Goal: Check status: Check status

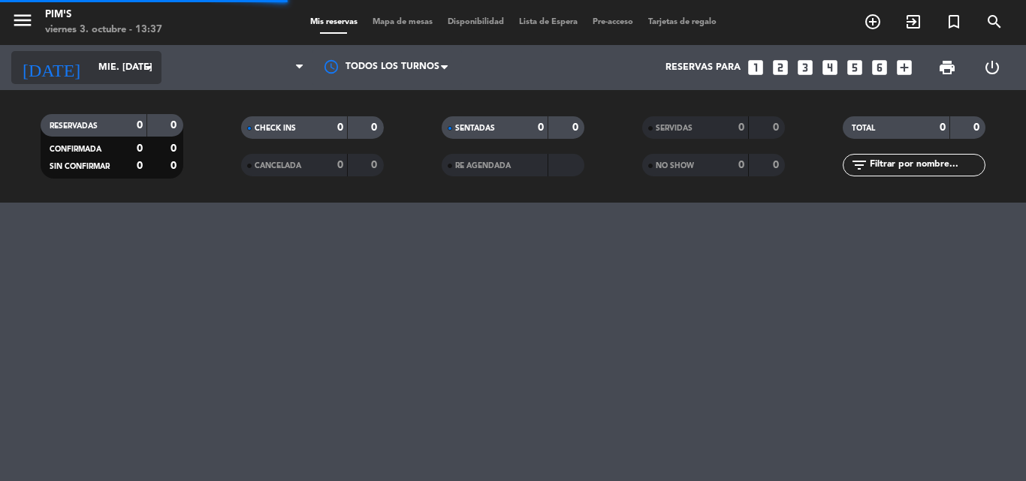
drag, startPoint x: 0, startPoint y: 0, endPoint x: 152, endPoint y: 61, distance: 163.4
click at [152, 61] on icon "arrow_drop_down" at bounding box center [149, 68] width 18 height 18
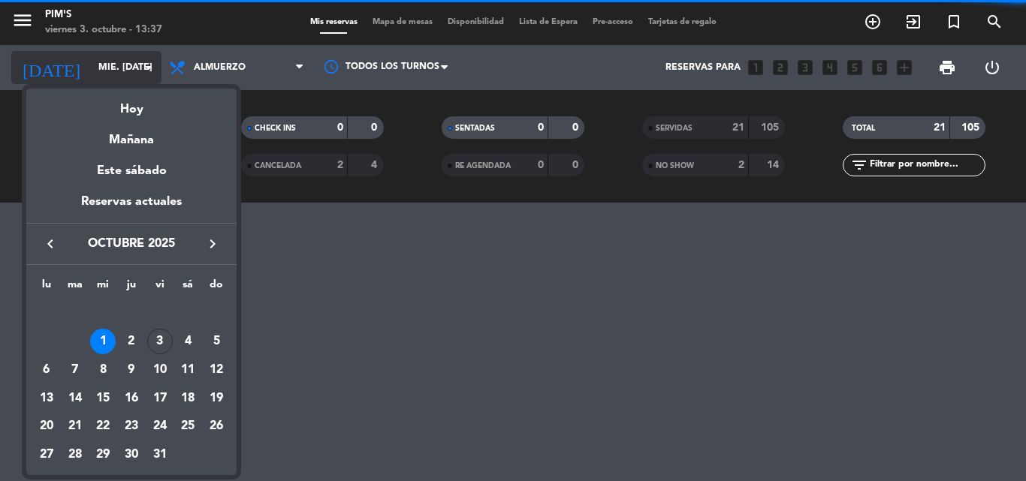
click at [141, 65] on div at bounding box center [513, 240] width 1026 height 481
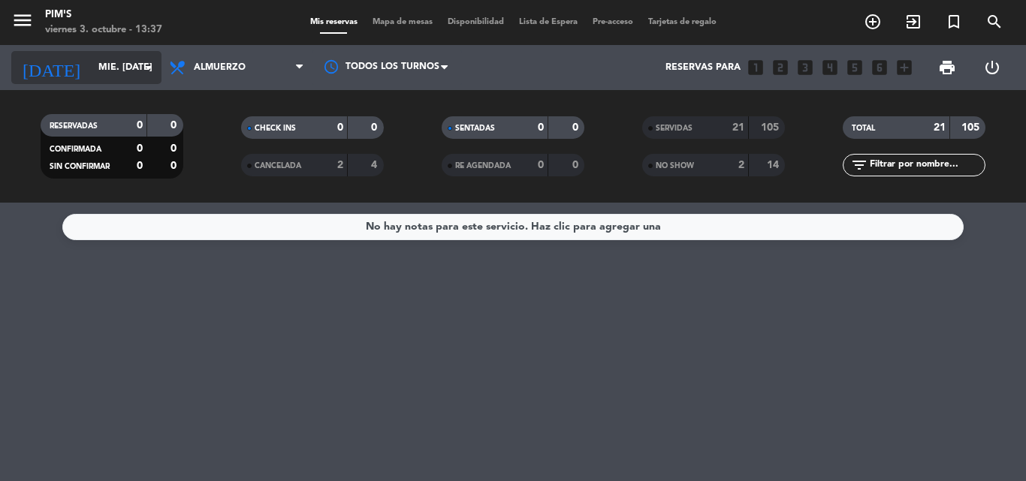
click at [132, 65] on input "mié. [DATE]" at bounding box center [154, 68] width 127 height 26
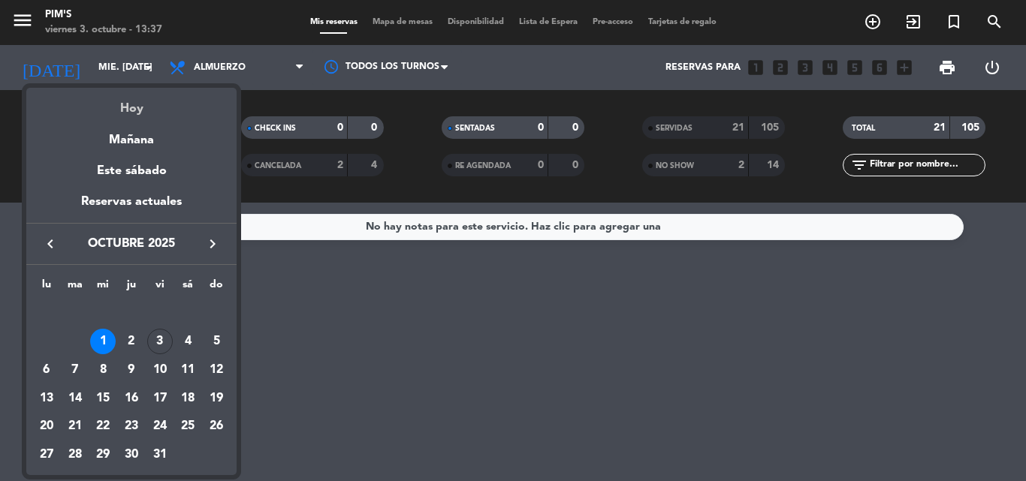
click at [131, 103] on div "Hoy" at bounding box center [131, 103] width 210 height 31
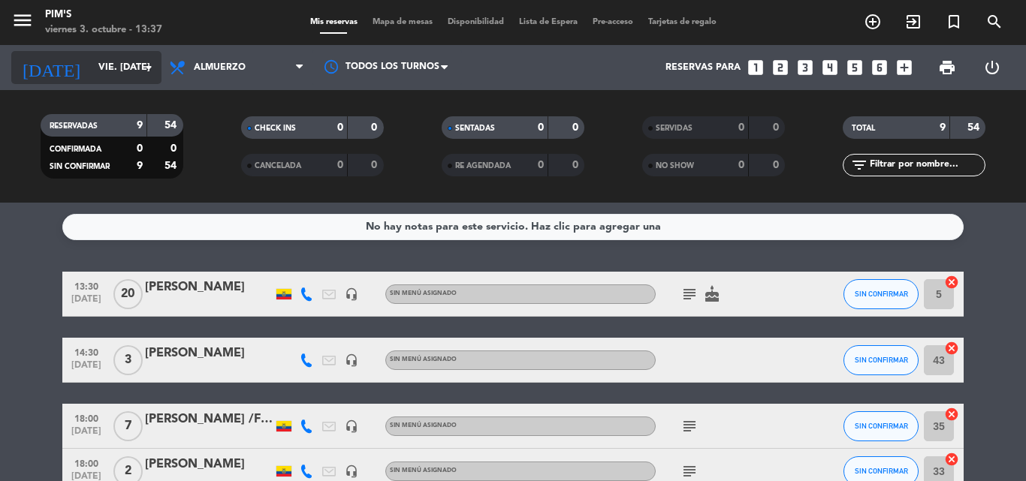
click at [146, 60] on icon "arrow_drop_down" at bounding box center [149, 68] width 18 height 18
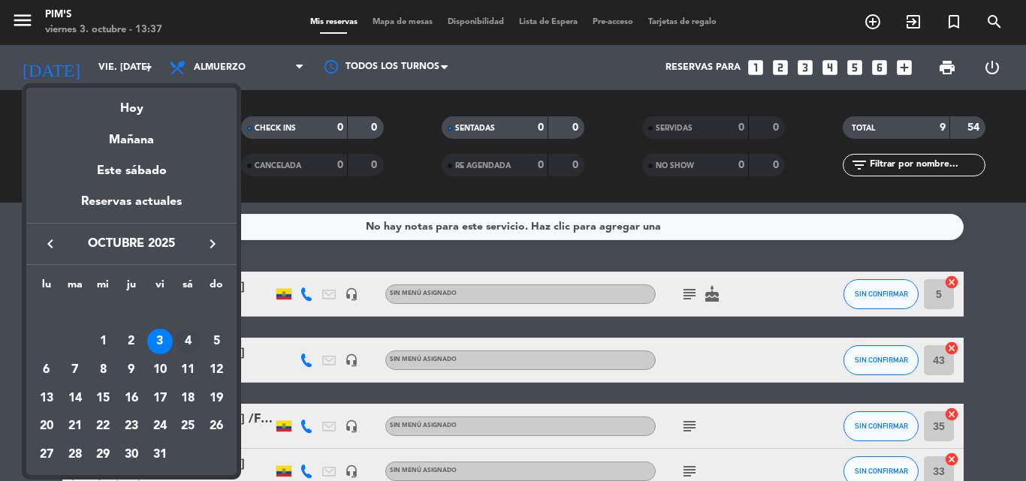
click at [185, 339] on div "4" at bounding box center [188, 342] width 26 height 26
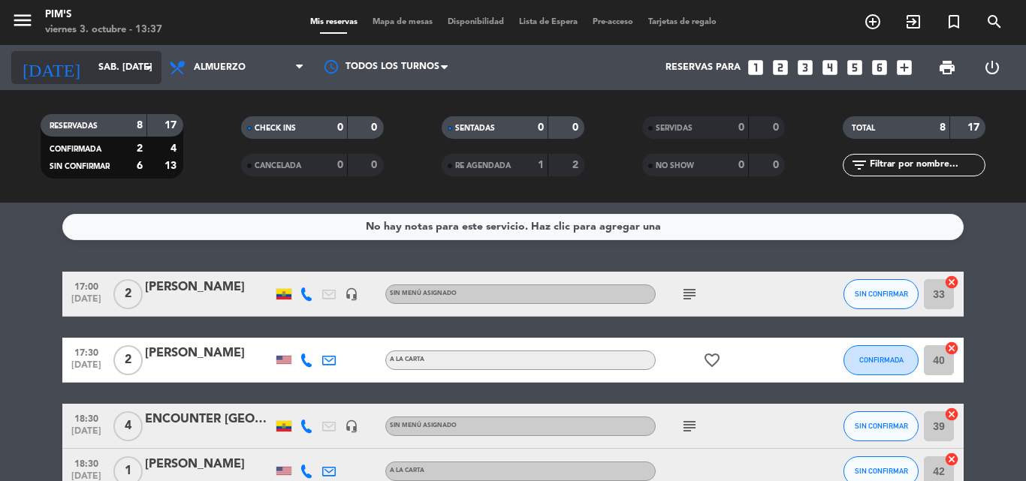
click at [143, 61] on icon "arrow_drop_down" at bounding box center [149, 68] width 18 height 18
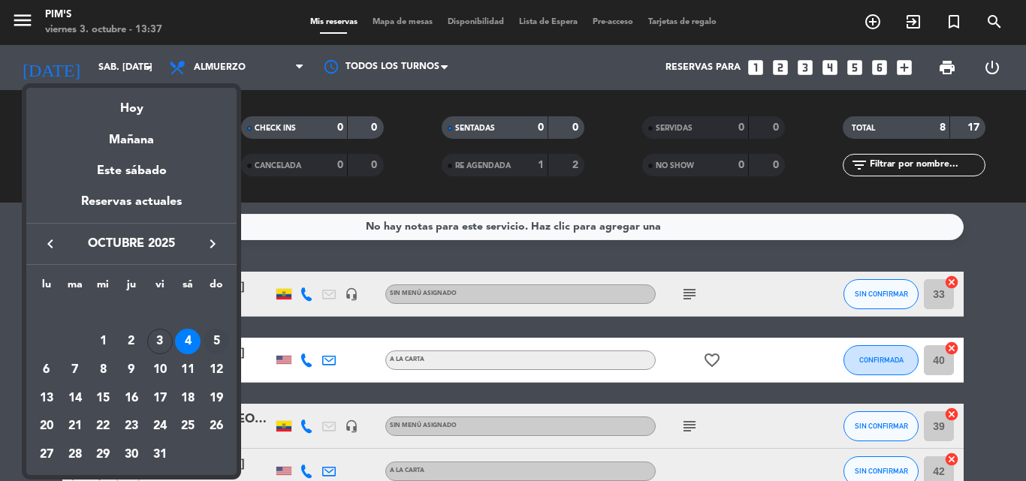
click at [214, 339] on div "5" at bounding box center [217, 342] width 26 height 26
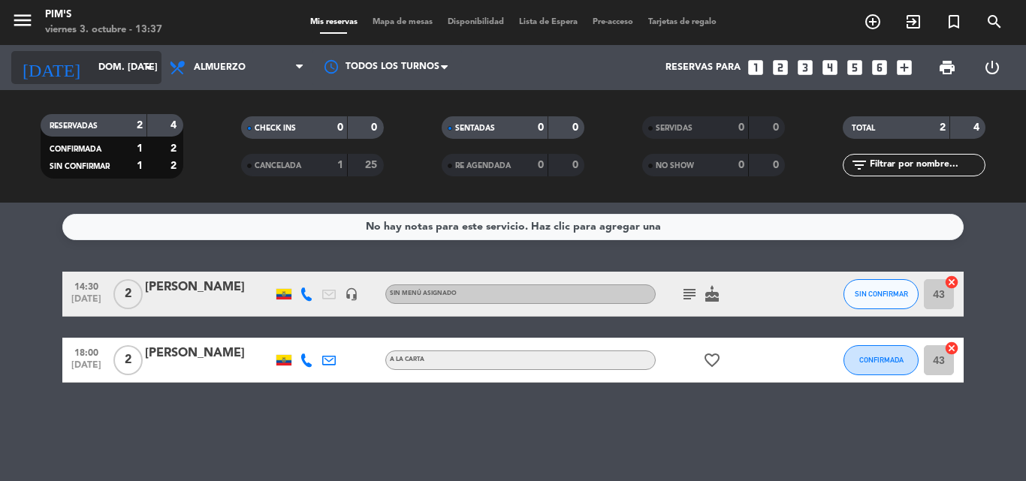
click at [143, 69] on icon "arrow_drop_down" at bounding box center [149, 68] width 18 height 18
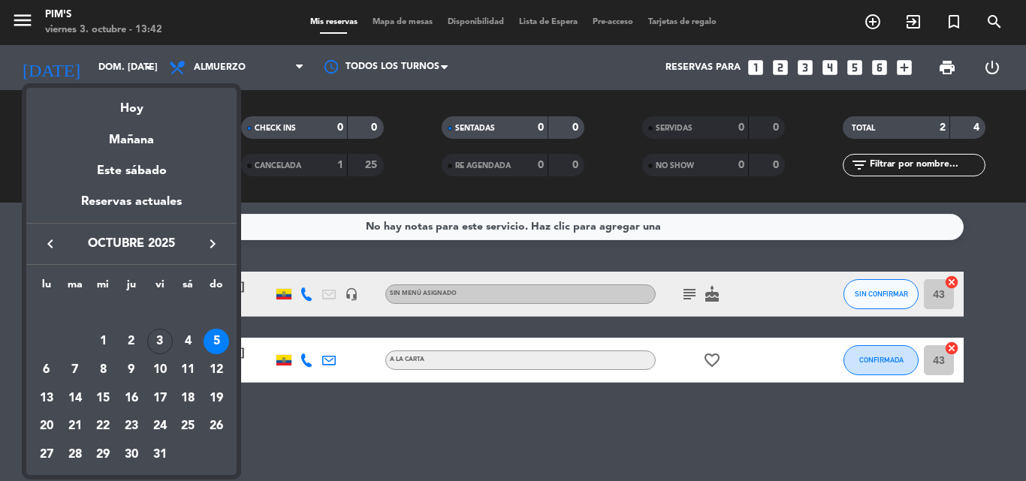
click at [51, 366] on div "6" at bounding box center [47, 370] width 26 height 26
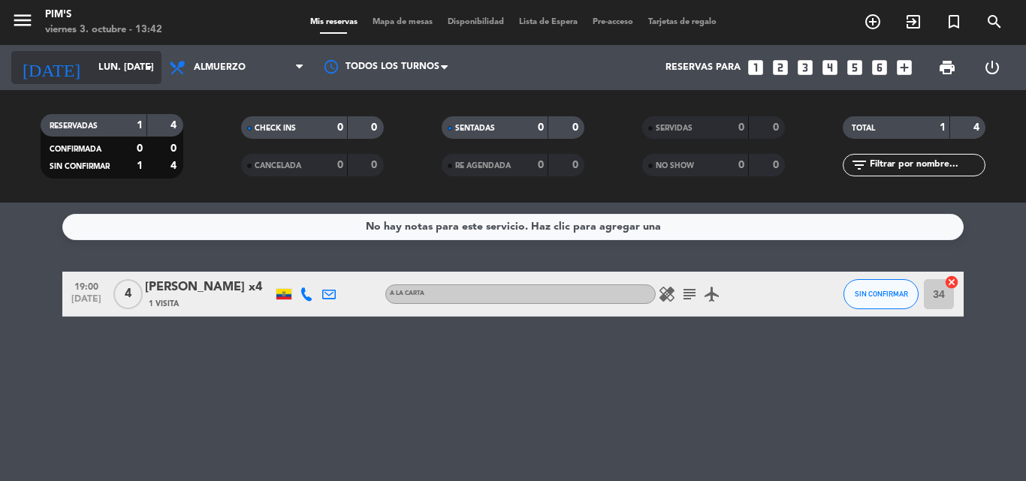
click at [149, 68] on icon "arrow_drop_down" at bounding box center [149, 68] width 18 height 18
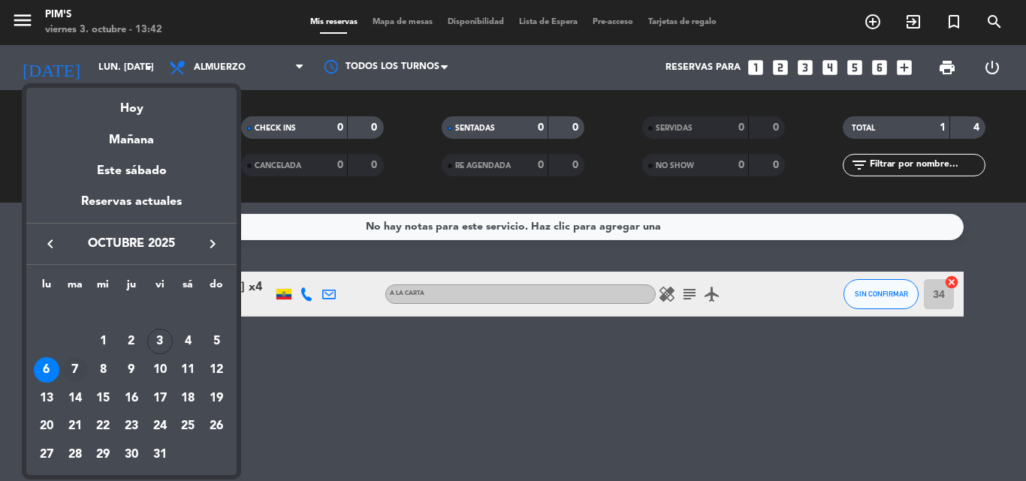
click at [72, 368] on div "7" at bounding box center [75, 370] width 26 height 26
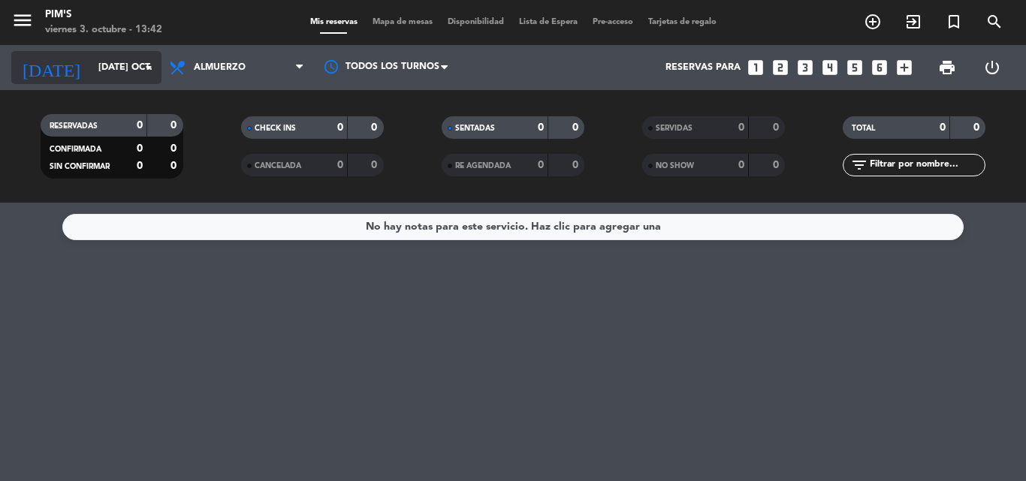
click at [126, 59] on input "[DATE] oct." at bounding box center [154, 68] width 127 height 26
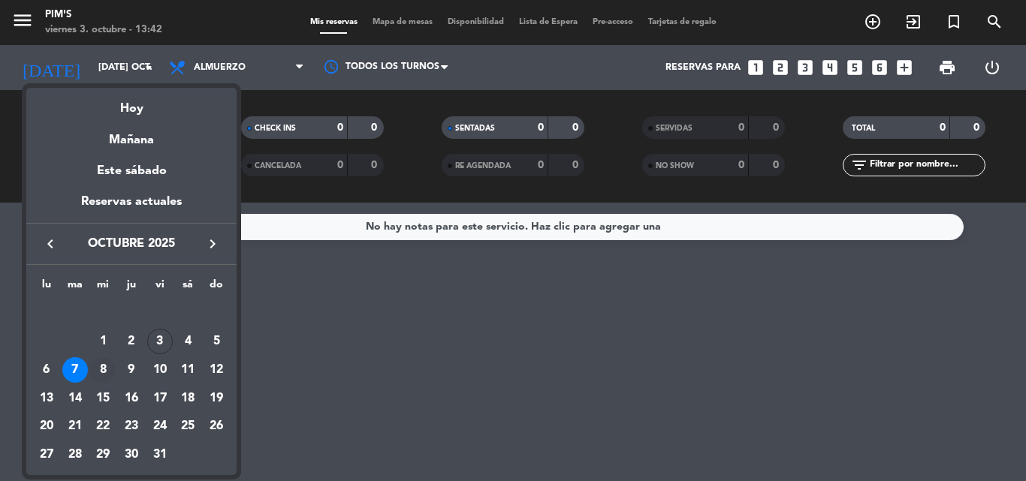
click at [101, 360] on div "8" at bounding box center [103, 370] width 26 height 26
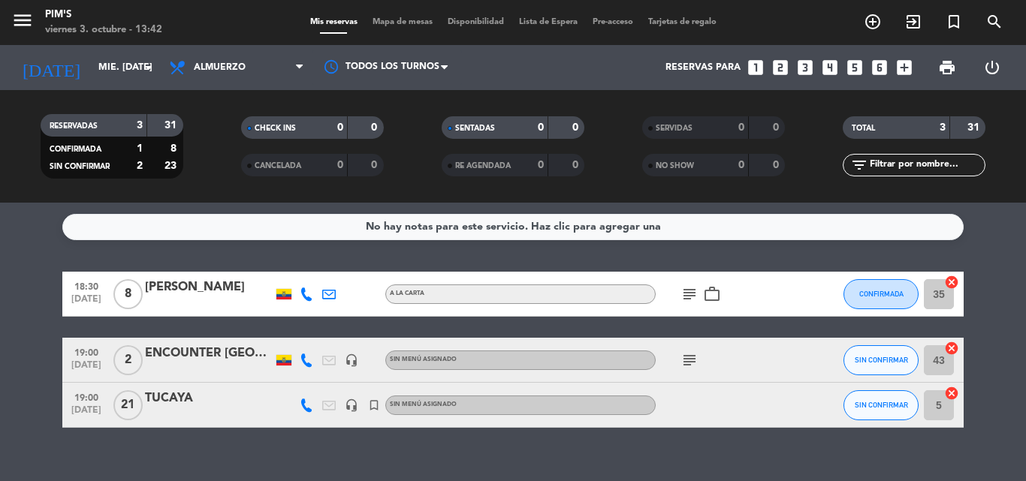
click at [158, 393] on div "TUCAYA" at bounding box center [209, 399] width 128 height 20
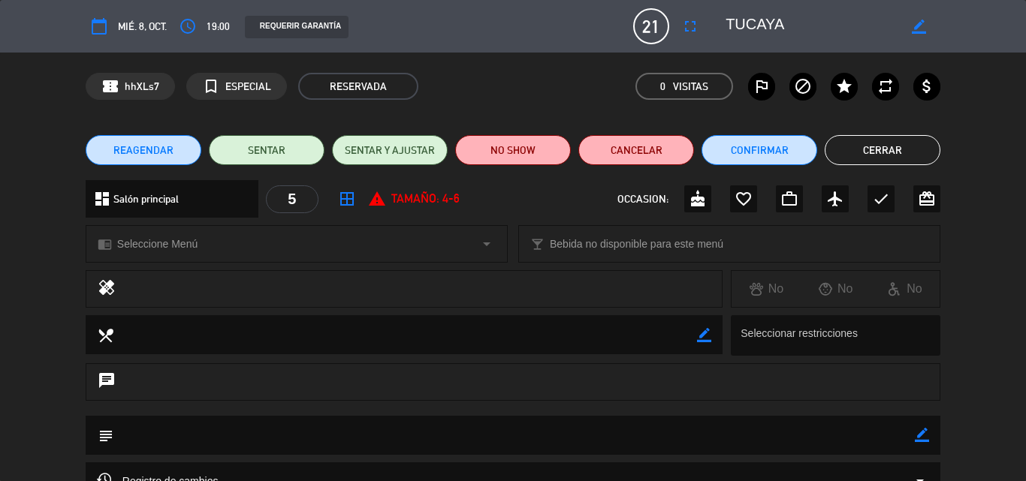
drag, startPoint x: 886, startPoint y: 150, endPoint x: 874, endPoint y: 155, distance: 13.1
click at [885, 150] on button "Cerrar" at bounding box center [883, 150] width 116 height 30
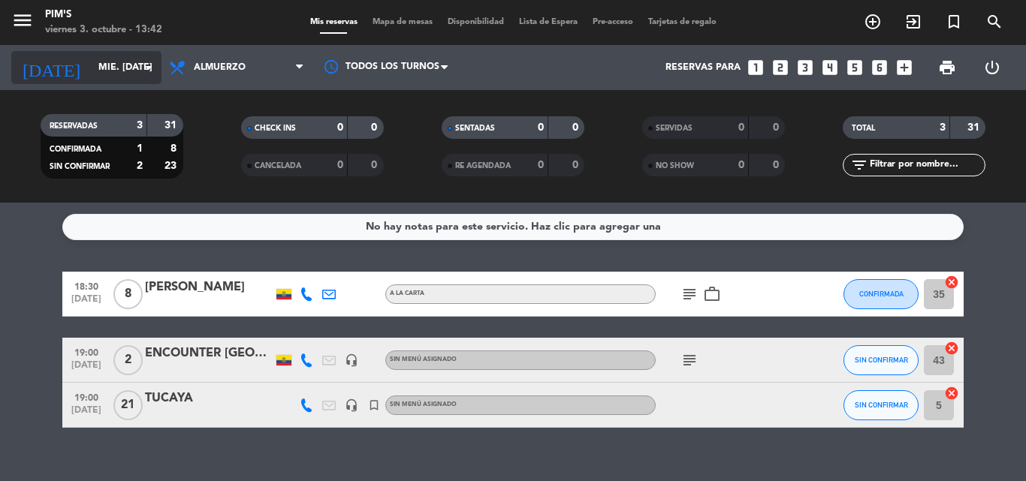
click at [148, 72] on icon "arrow_drop_down" at bounding box center [149, 68] width 18 height 18
click at [128, 63] on input "mié. [DATE]" at bounding box center [154, 68] width 127 height 26
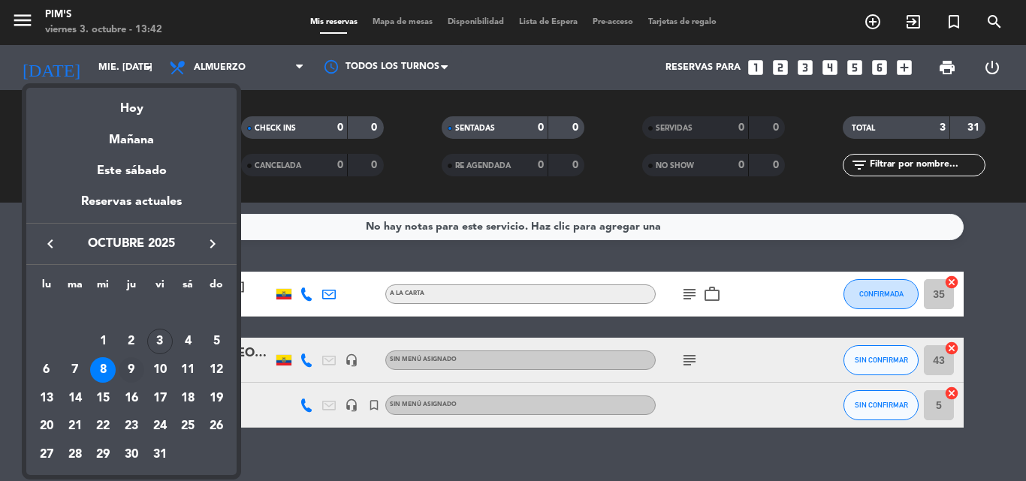
click at [127, 364] on div "9" at bounding box center [132, 370] width 26 height 26
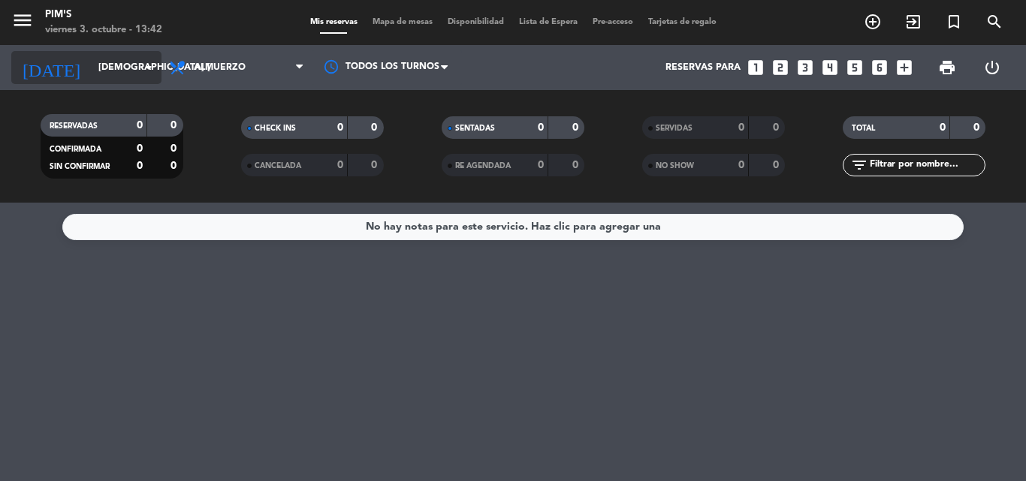
click at [143, 63] on icon "arrow_drop_down" at bounding box center [149, 68] width 18 height 18
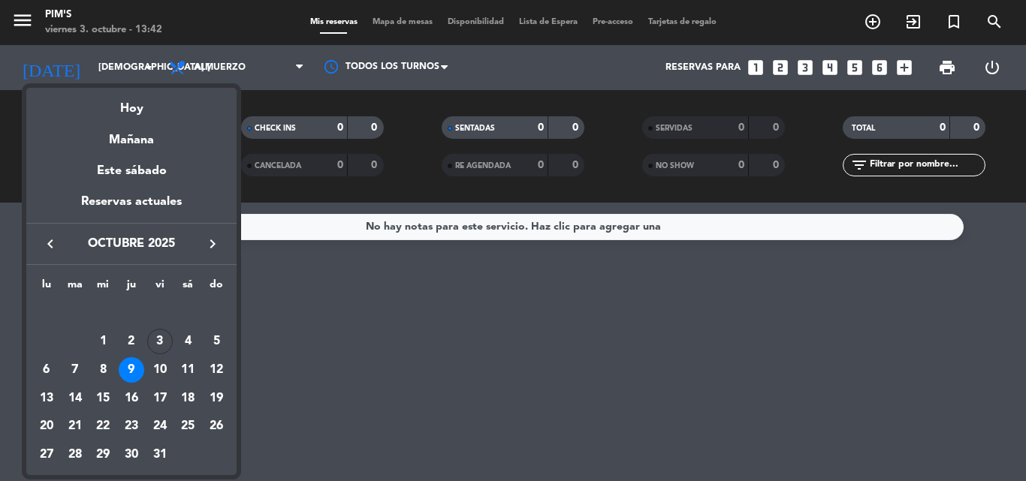
click at [336, 339] on div at bounding box center [513, 240] width 1026 height 481
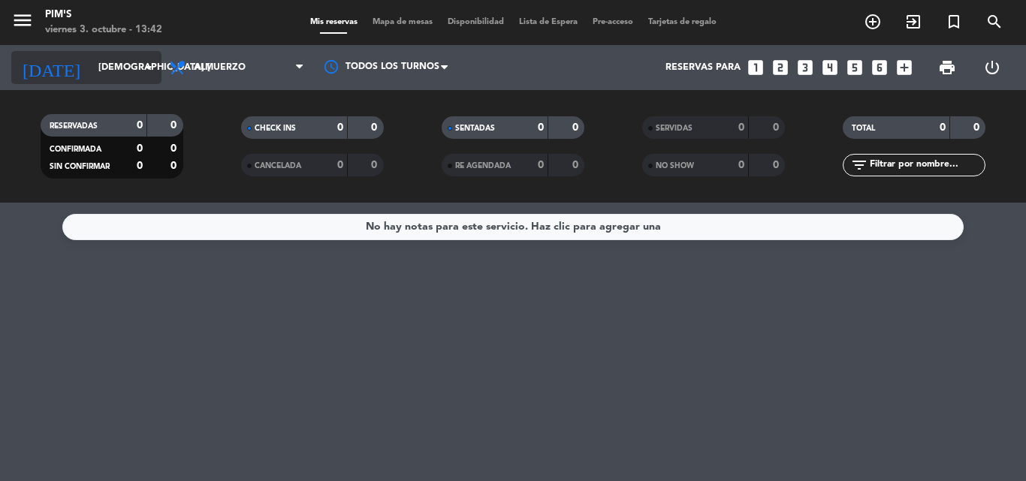
click at [122, 68] on input "[DEMOGRAPHIC_DATA] [DATE]" at bounding box center [154, 68] width 127 height 26
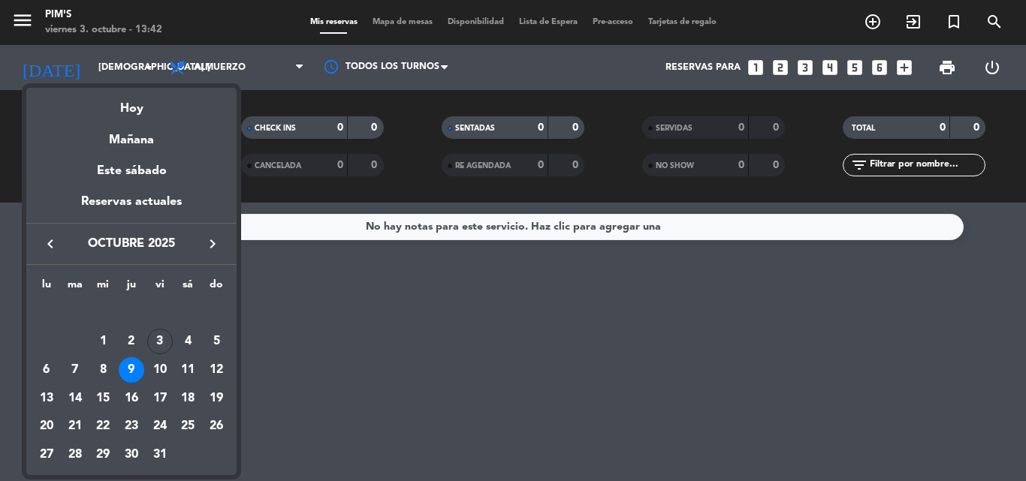
click at [128, 361] on div "9" at bounding box center [132, 370] width 26 height 26
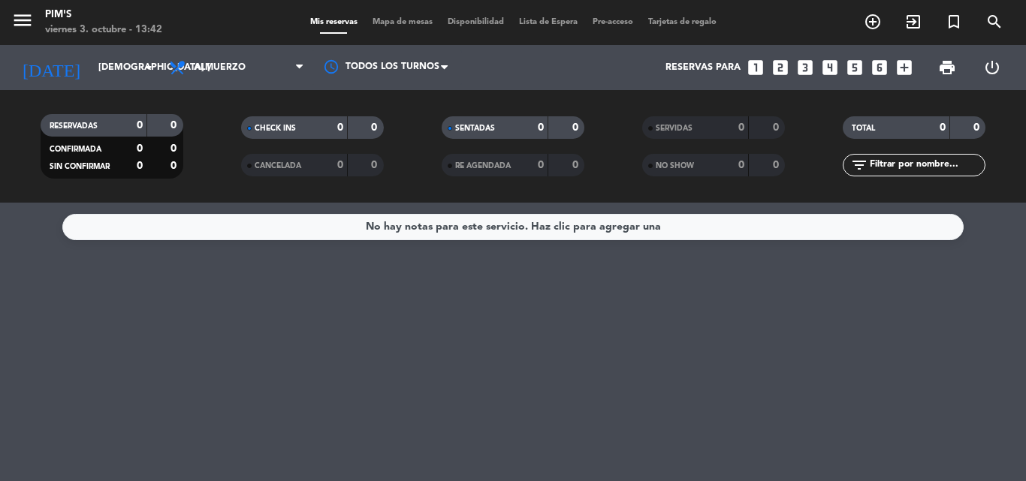
click at [142, 339] on div "No hay notas para este servicio. Haz clic para agregar una" at bounding box center [513, 342] width 1026 height 279
click at [146, 68] on icon "arrow_drop_down" at bounding box center [149, 68] width 18 height 18
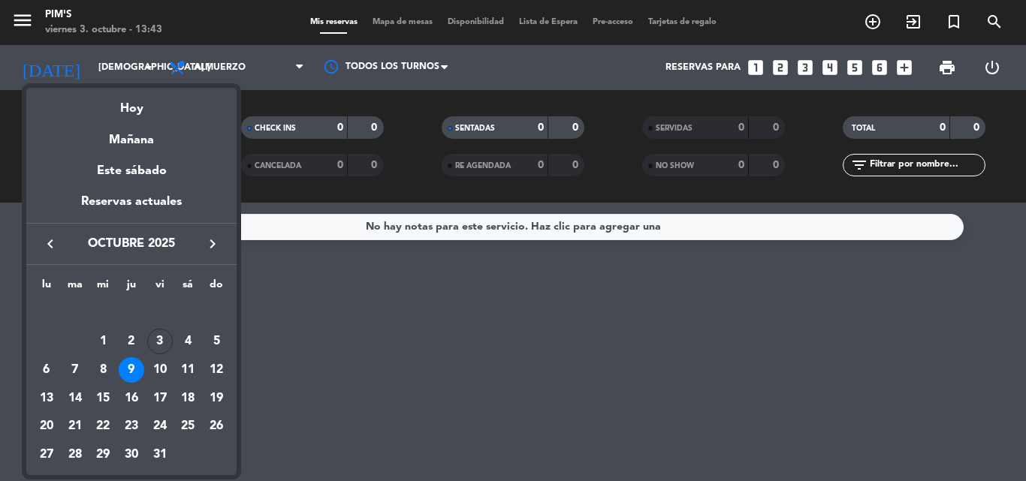
click at [128, 359] on div "9" at bounding box center [132, 370] width 26 height 26
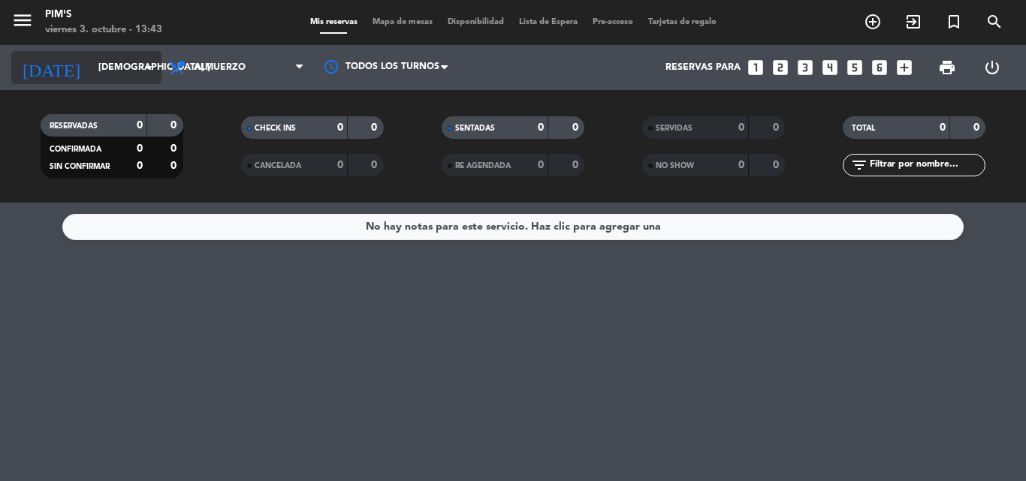
click at [141, 53] on div "[DATE] jue. [DATE] arrow_drop_down" at bounding box center [86, 67] width 150 height 33
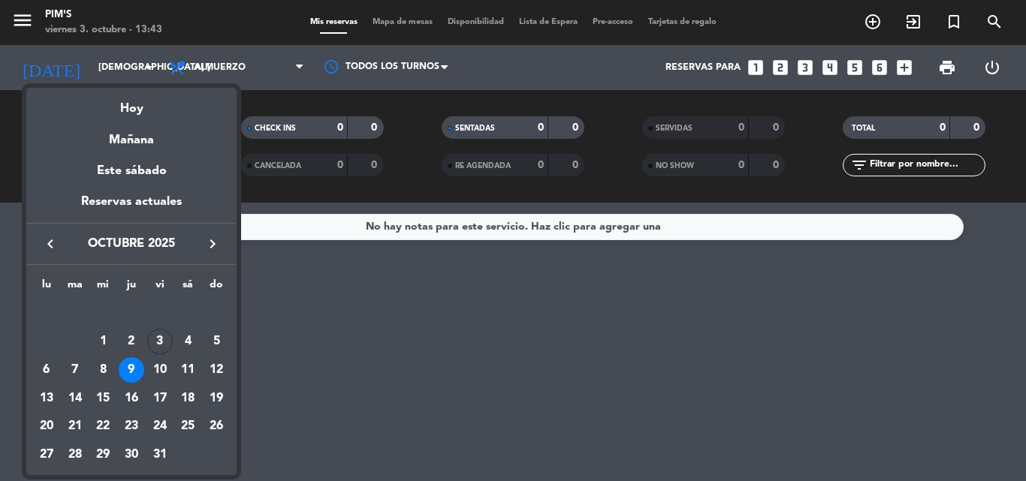
click at [135, 365] on div "9" at bounding box center [132, 370] width 26 height 26
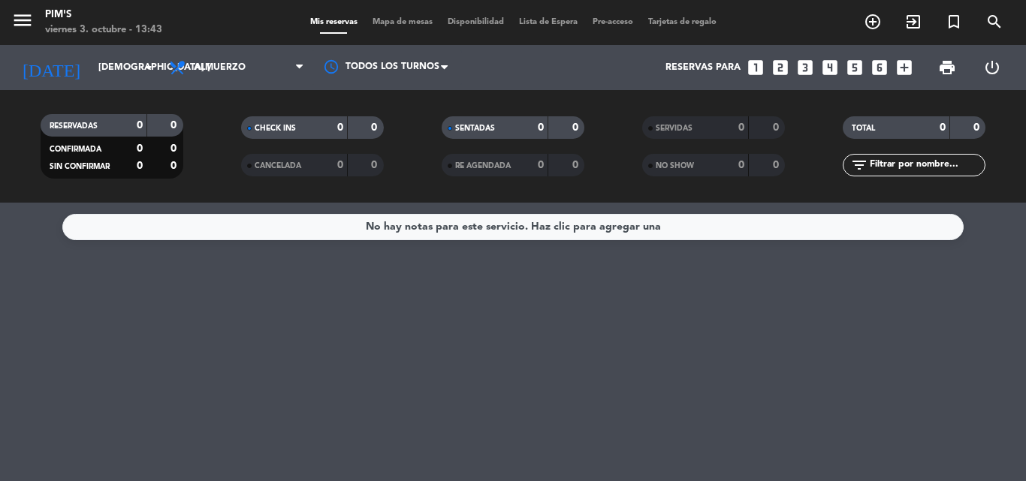
click at [183, 352] on div "No hay notas para este servicio. Haz clic para agregar una" at bounding box center [513, 342] width 1026 height 279
click at [147, 66] on icon "arrow_drop_down" at bounding box center [149, 68] width 18 height 18
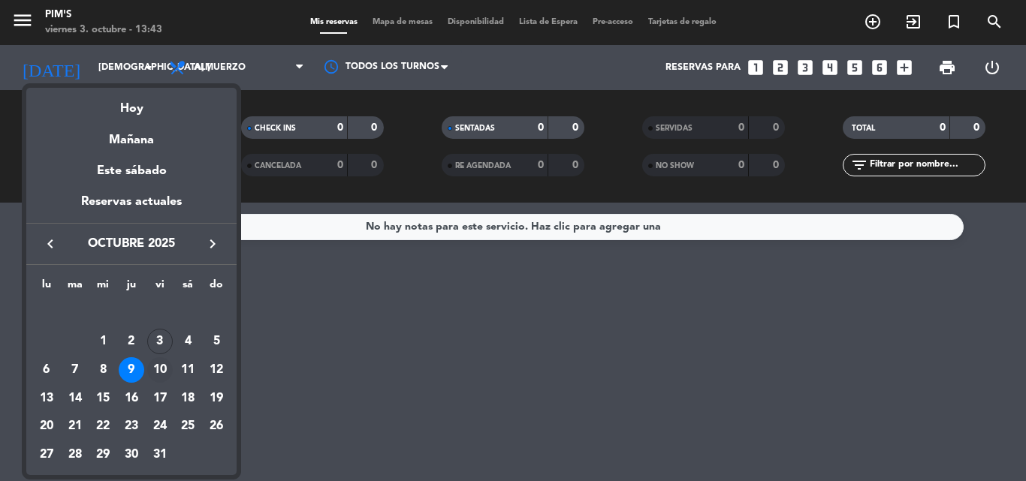
click at [159, 364] on div "10" at bounding box center [160, 370] width 26 height 26
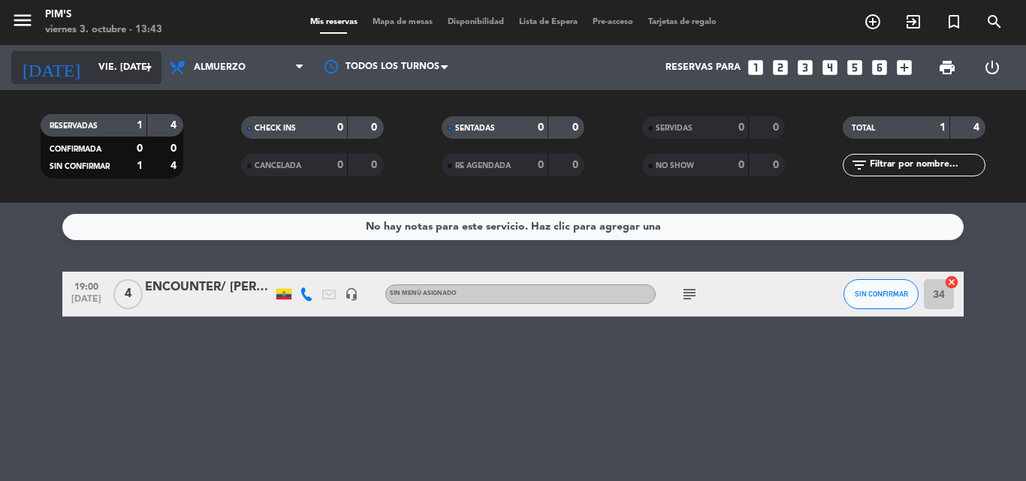
click at [146, 66] on icon "arrow_drop_down" at bounding box center [149, 68] width 18 height 18
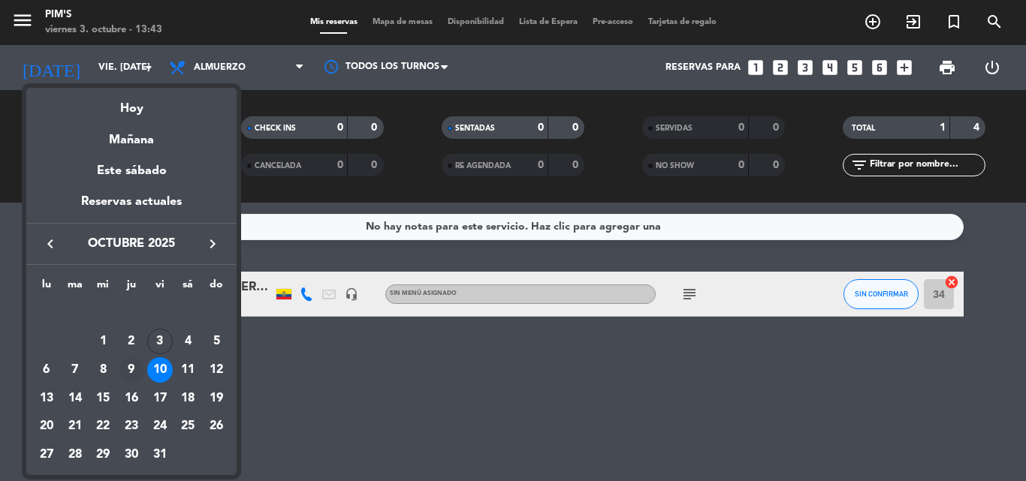
click at [132, 369] on div "9" at bounding box center [132, 370] width 26 height 26
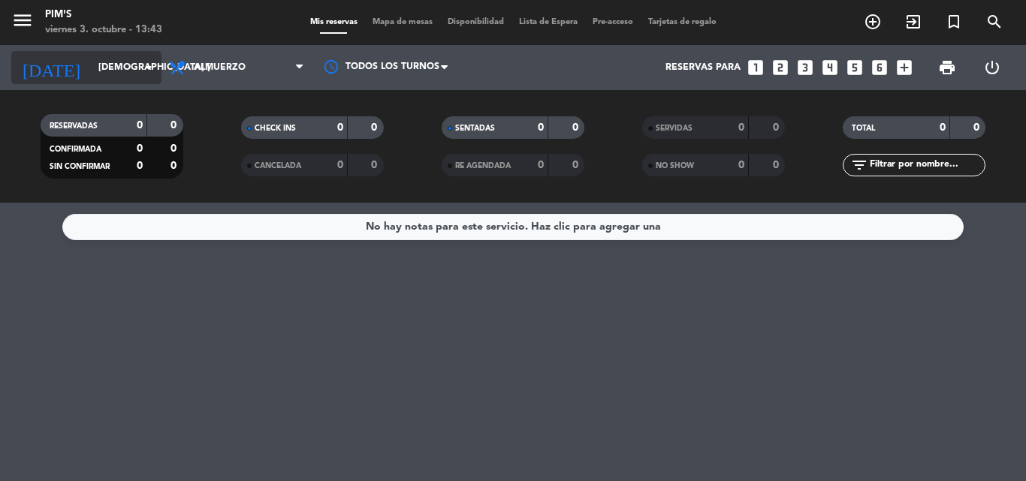
click at [149, 63] on icon "arrow_drop_down" at bounding box center [149, 68] width 18 height 18
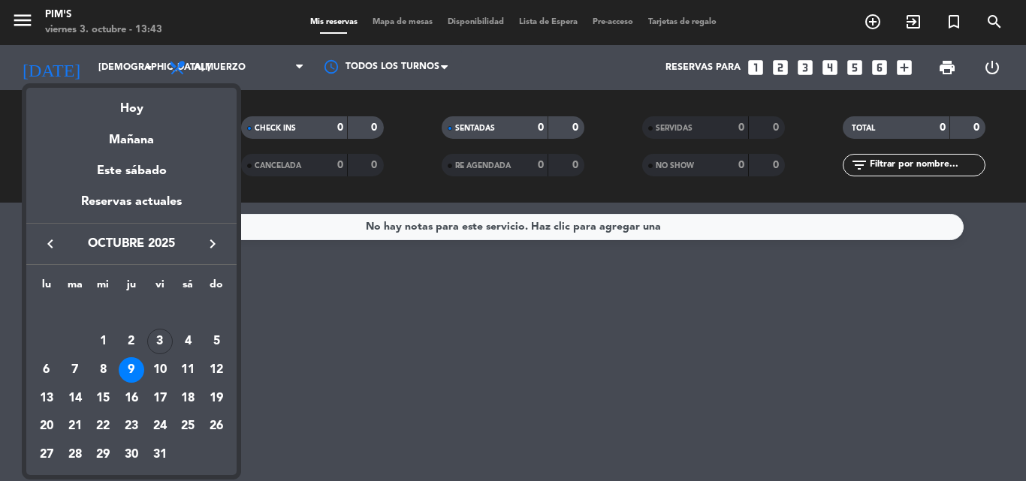
click at [127, 368] on div "9" at bounding box center [132, 370] width 26 height 26
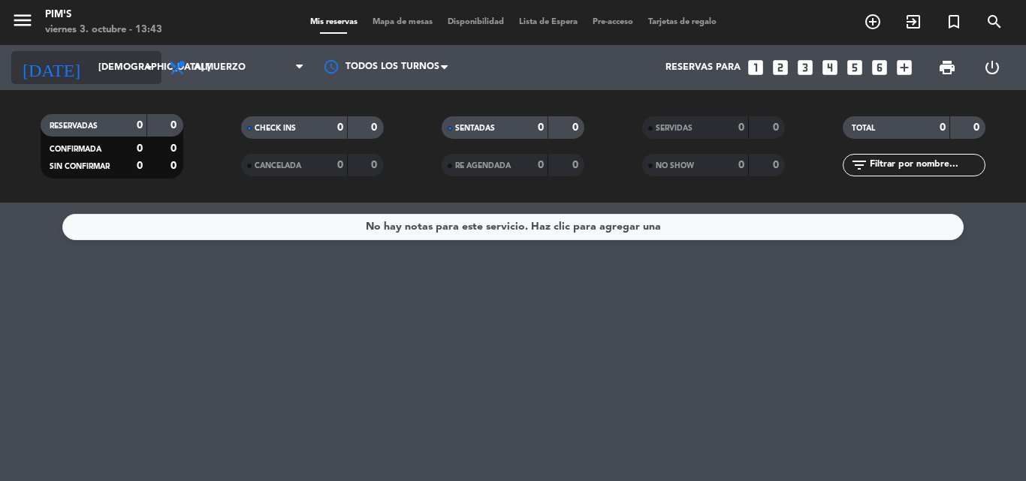
click at [143, 65] on icon "arrow_drop_down" at bounding box center [149, 68] width 18 height 18
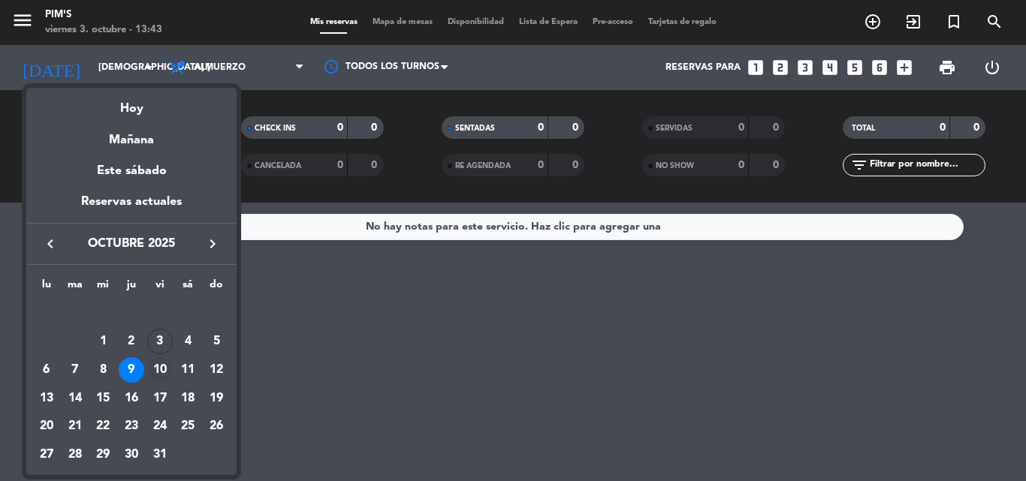
click at [159, 369] on div "10" at bounding box center [160, 370] width 26 height 26
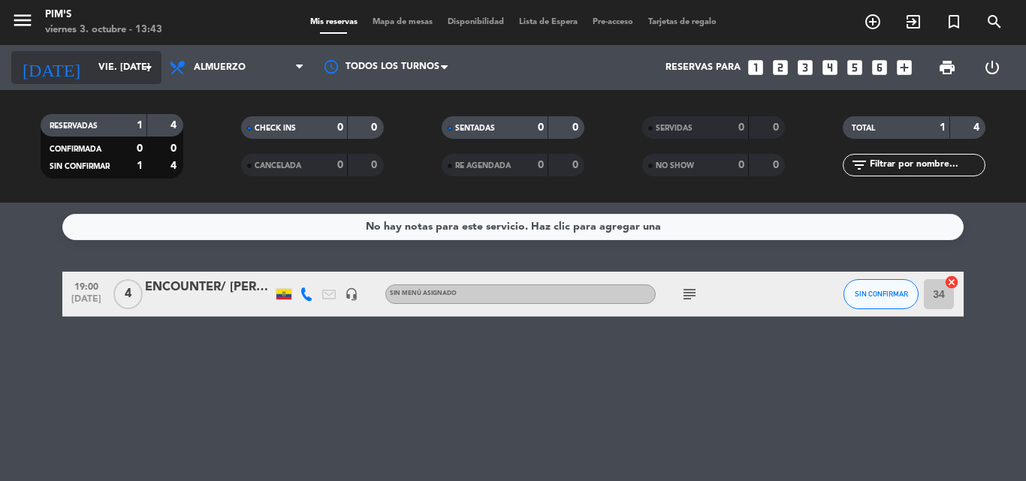
click at [154, 68] on icon "arrow_drop_down" at bounding box center [149, 68] width 18 height 18
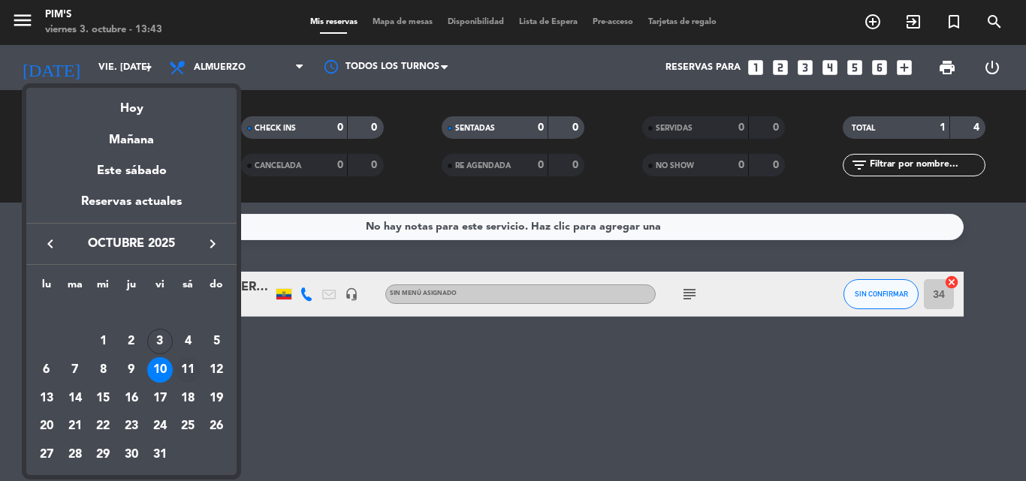
click at [184, 366] on div "11" at bounding box center [188, 370] width 26 height 26
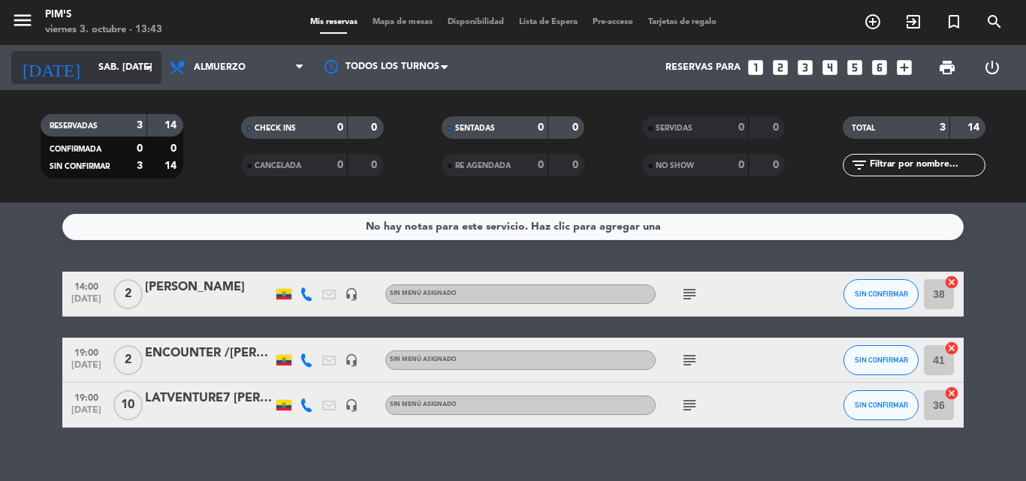
click at [146, 62] on icon "arrow_drop_down" at bounding box center [149, 68] width 18 height 18
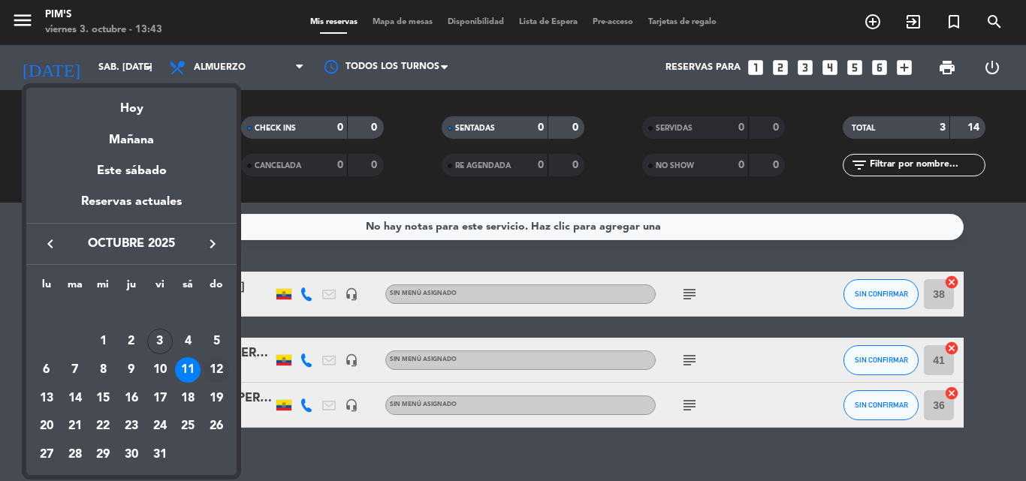
click at [216, 359] on div "12" at bounding box center [217, 370] width 26 height 26
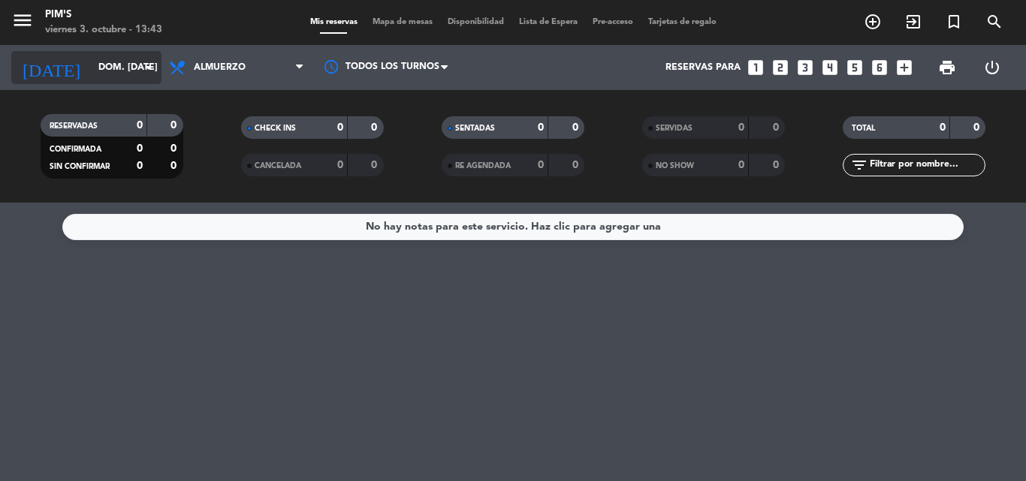
click at [146, 65] on icon "arrow_drop_down" at bounding box center [149, 68] width 18 height 18
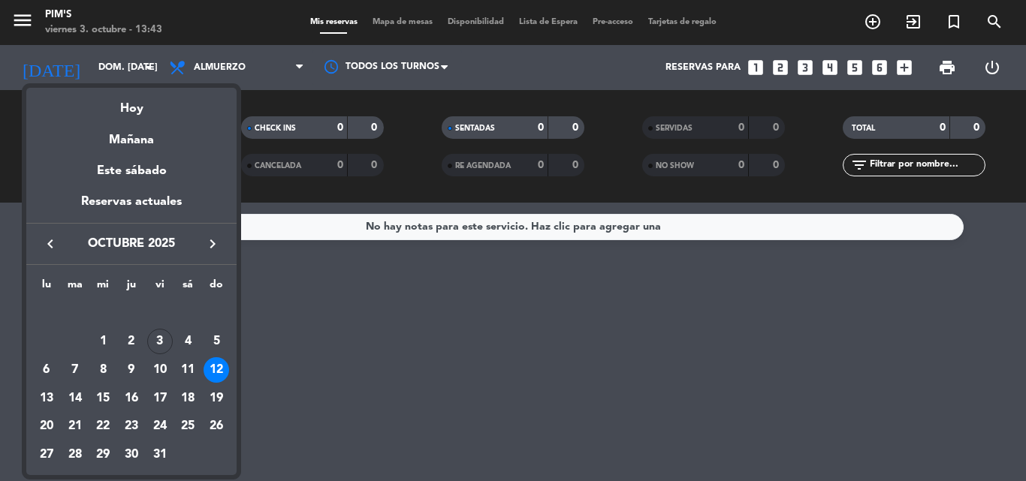
click at [210, 368] on div "12" at bounding box center [217, 370] width 26 height 26
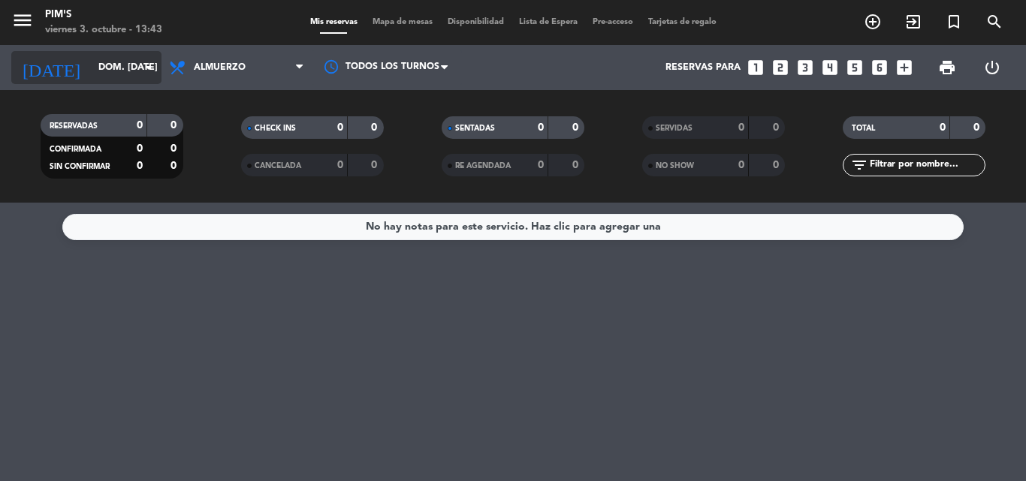
click at [140, 66] on icon "arrow_drop_down" at bounding box center [149, 68] width 18 height 18
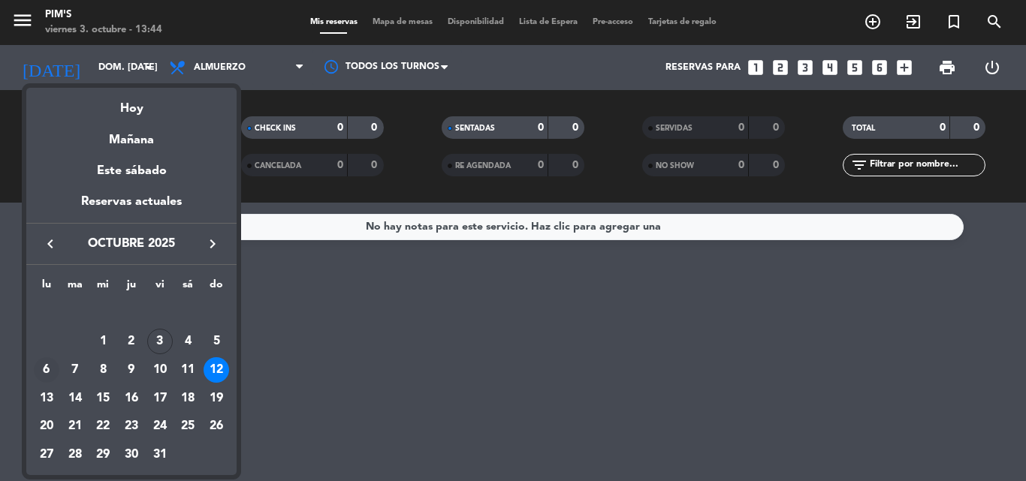
click at [48, 362] on div "6" at bounding box center [47, 370] width 26 height 26
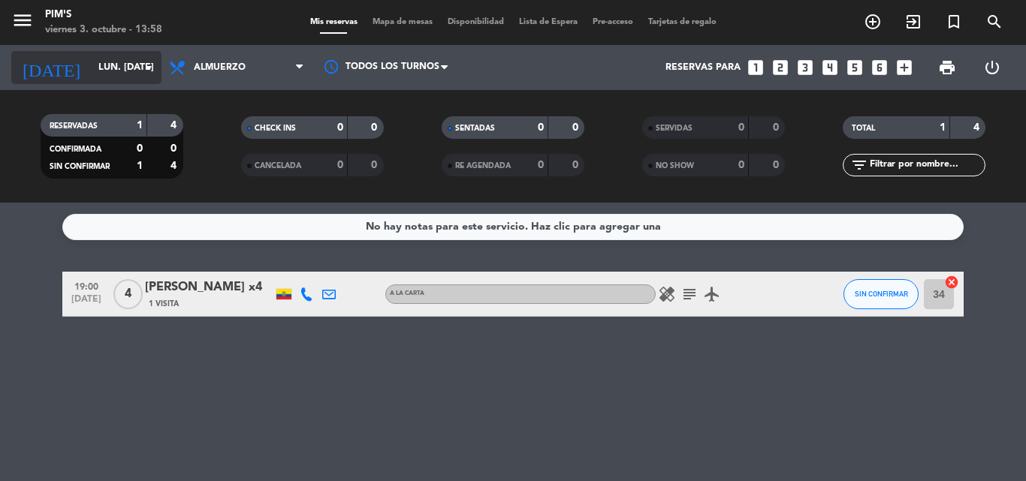
click at [152, 65] on icon "arrow_drop_down" at bounding box center [149, 68] width 18 height 18
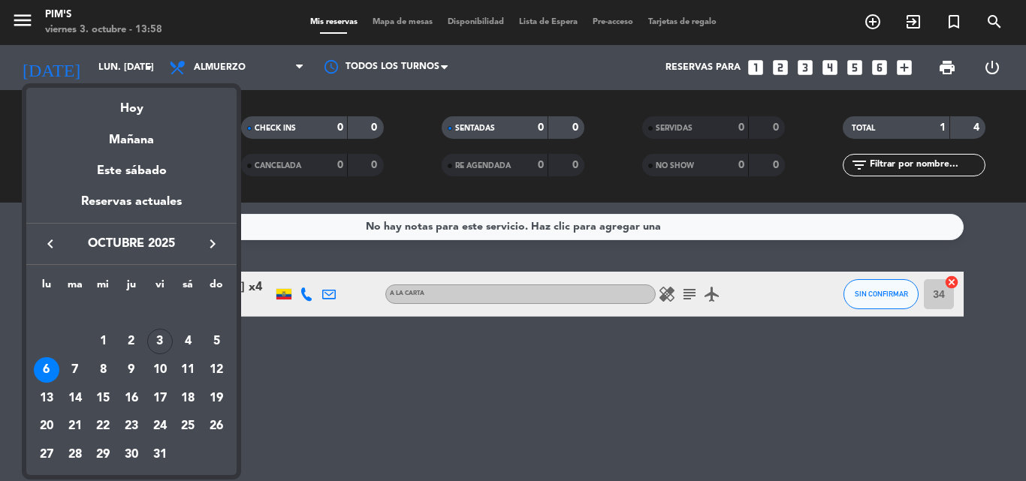
click at [189, 369] on div "11" at bounding box center [188, 370] width 26 height 26
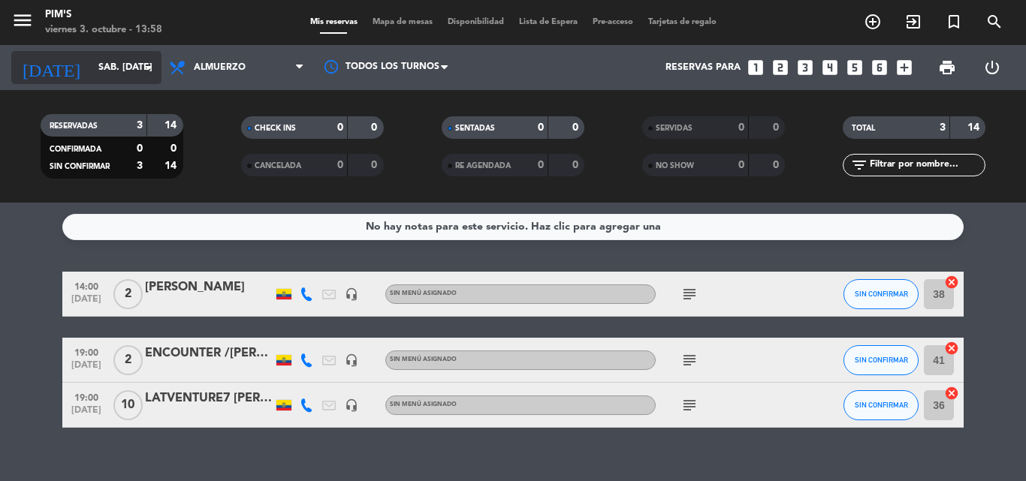
click at [131, 59] on input "sáb. [DATE]" at bounding box center [154, 68] width 127 height 26
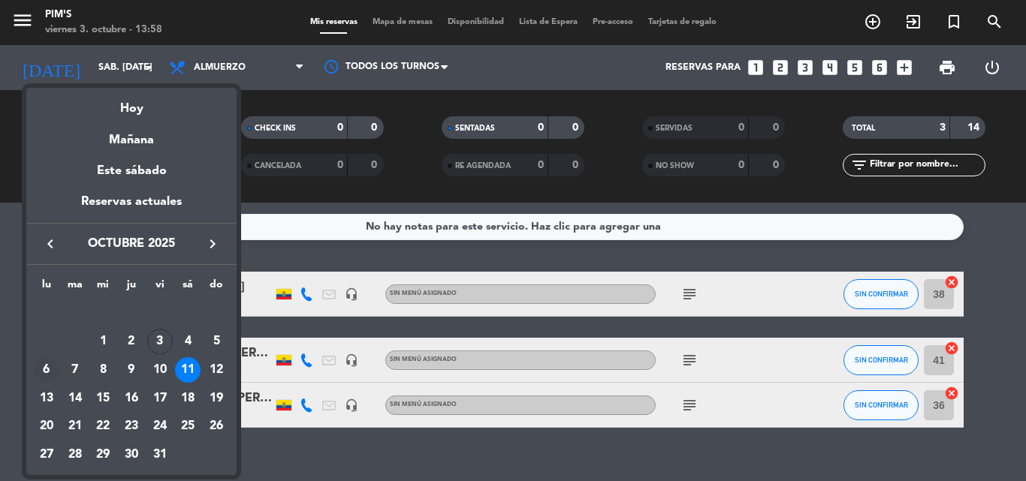
click at [49, 363] on div "6" at bounding box center [47, 370] width 26 height 26
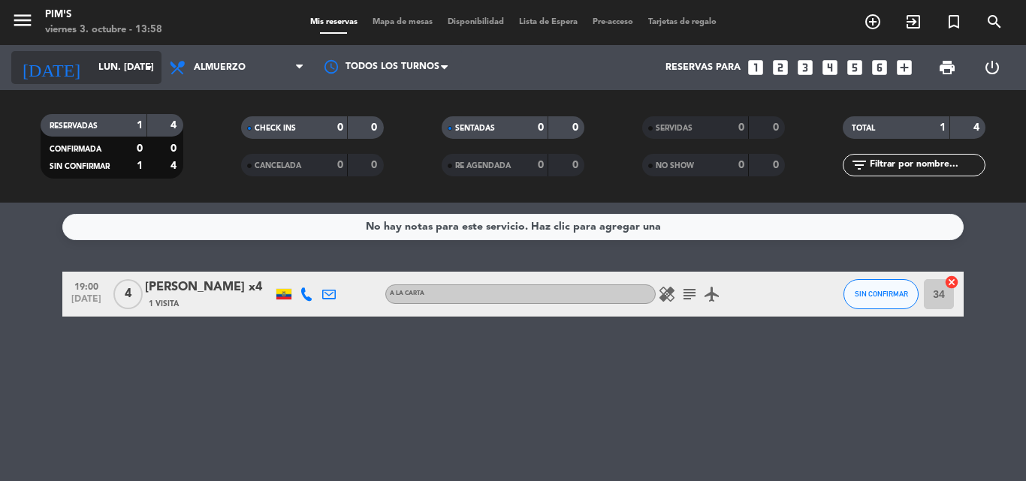
click at [147, 65] on icon "arrow_drop_down" at bounding box center [149, 68] width 18 height 18
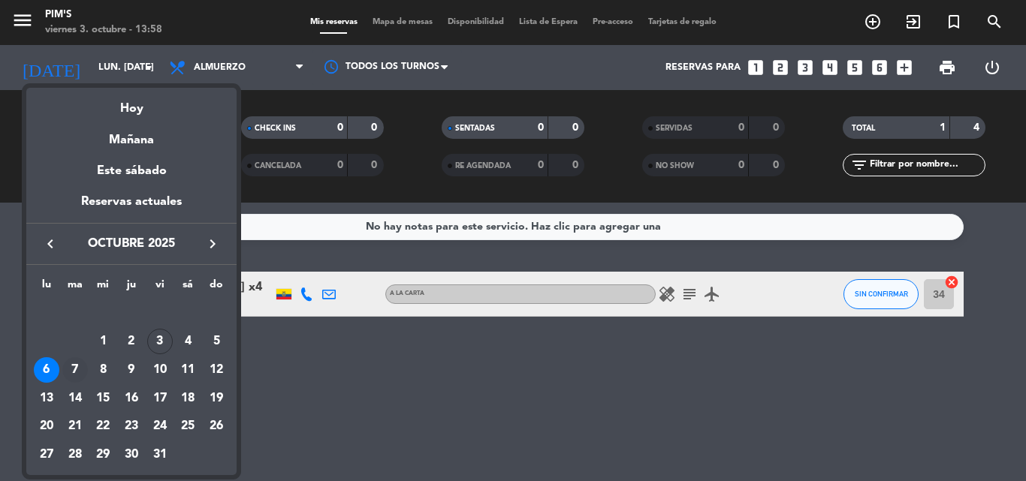
click at [74, 364] on div "7" at bounding box center [75, 370] width 26 height 26
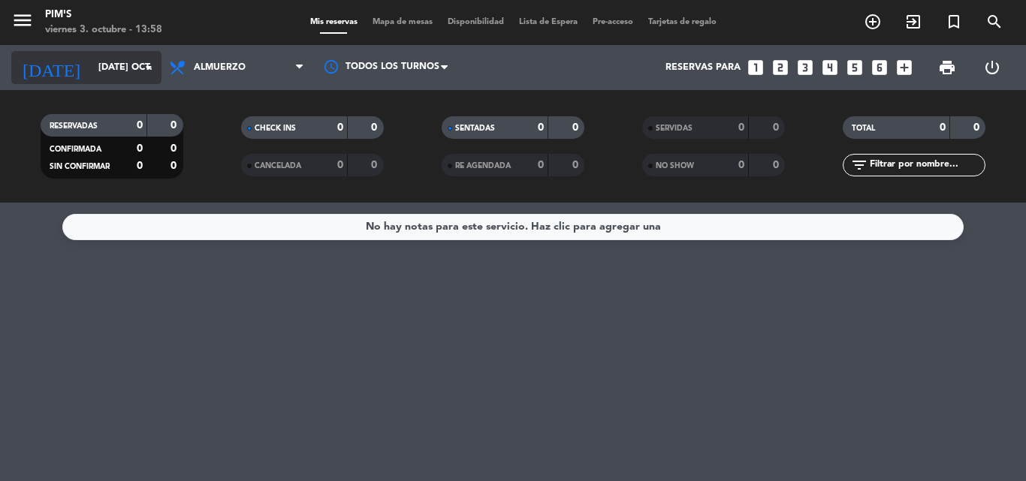
click at [149, 61] on icon "arrow_drop_down" at bounding box center [149, 68] width 18 height 18
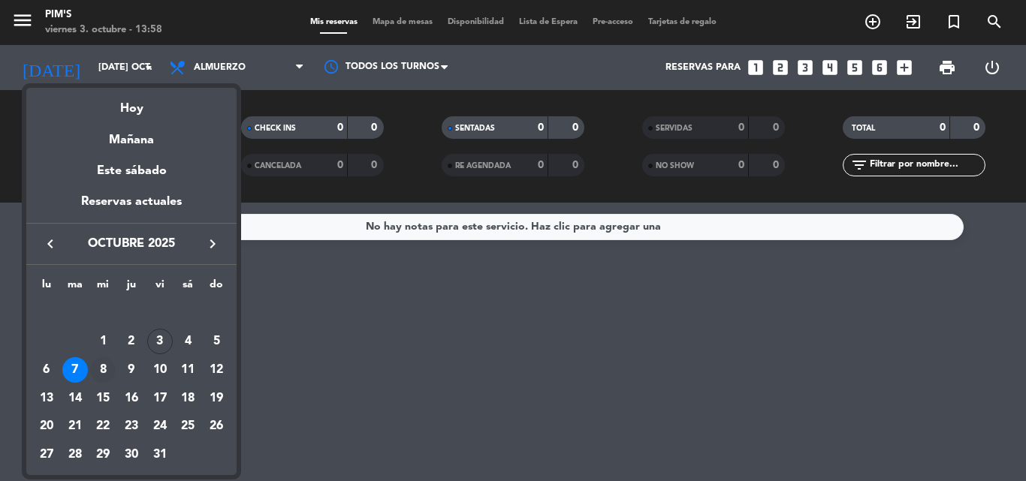
click at [104, 360] on div "8" at bounding box center [103, 370] width 26 height 26
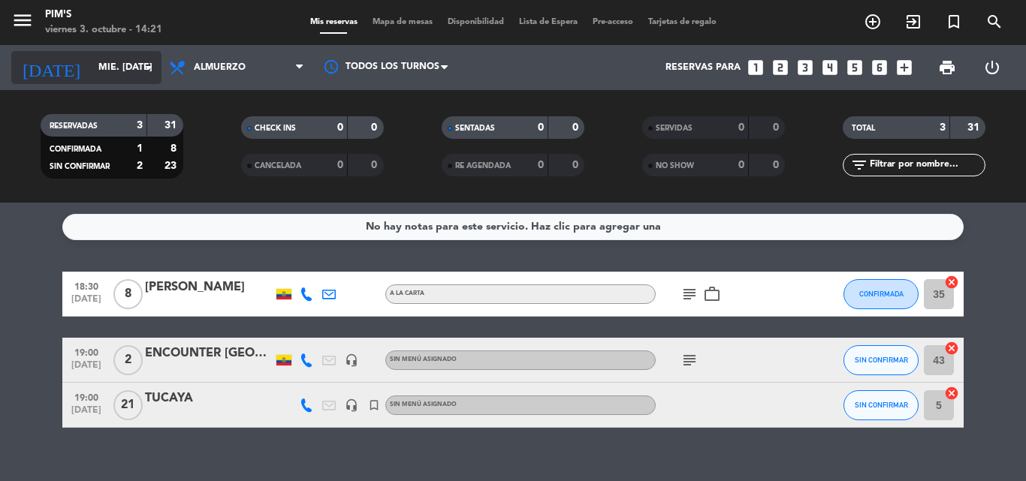
click at [117, 68] on input "mié. [DATE]" at bounding box center [154, 68] width 127 height 26
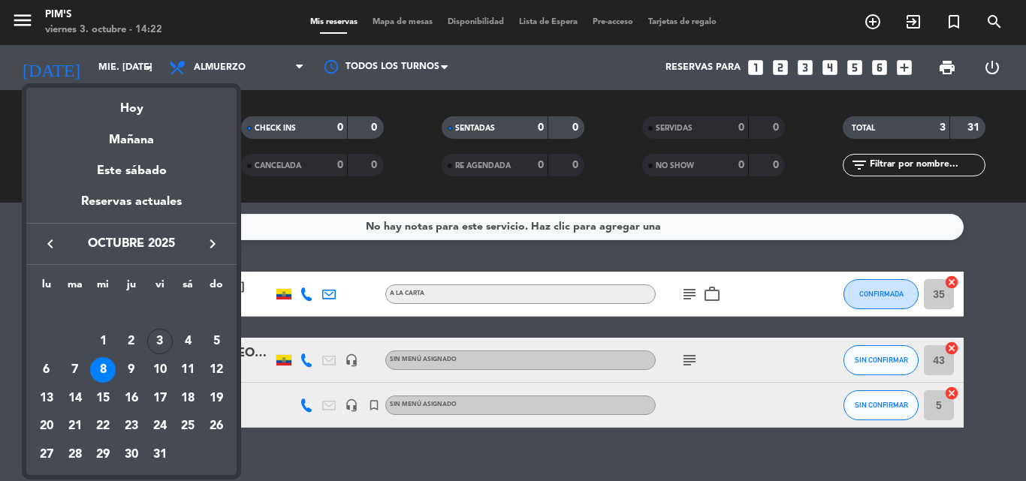
click at [103, 363] on div "8" at bounding box center [103, 370] width 26 height 26
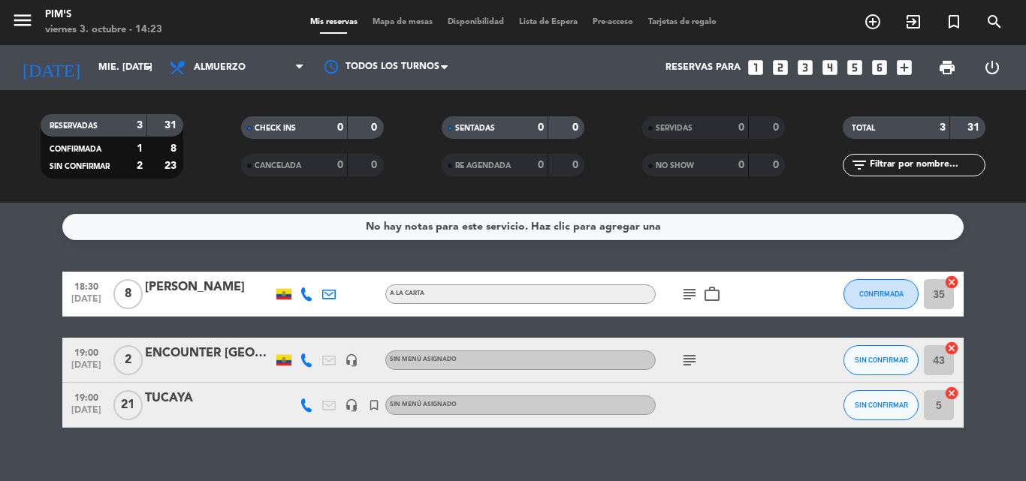
click at [195, 407] on div "TUCAYA" at bounding box center [209, 399] width 128 height 20
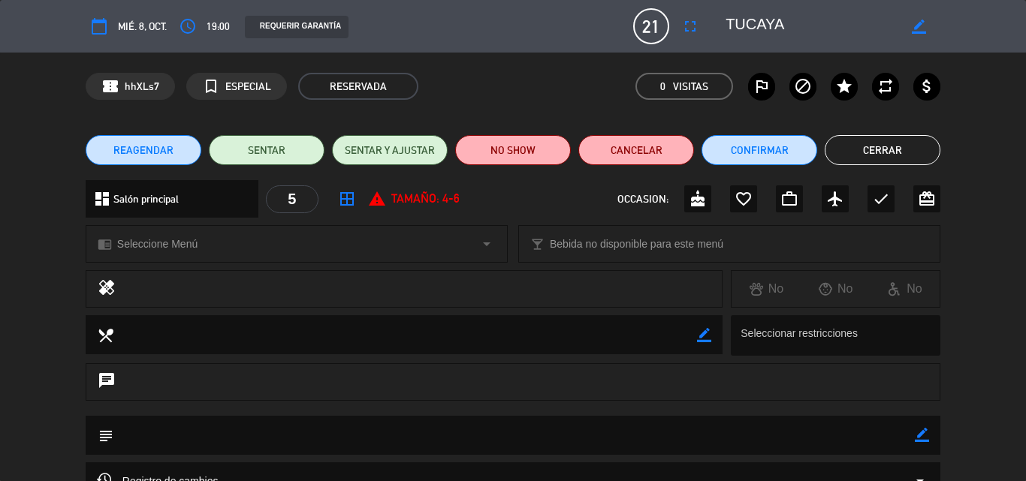
click at [866, 143] on button "Cerrar" at bounding box center [883, 150] width 116 height 30
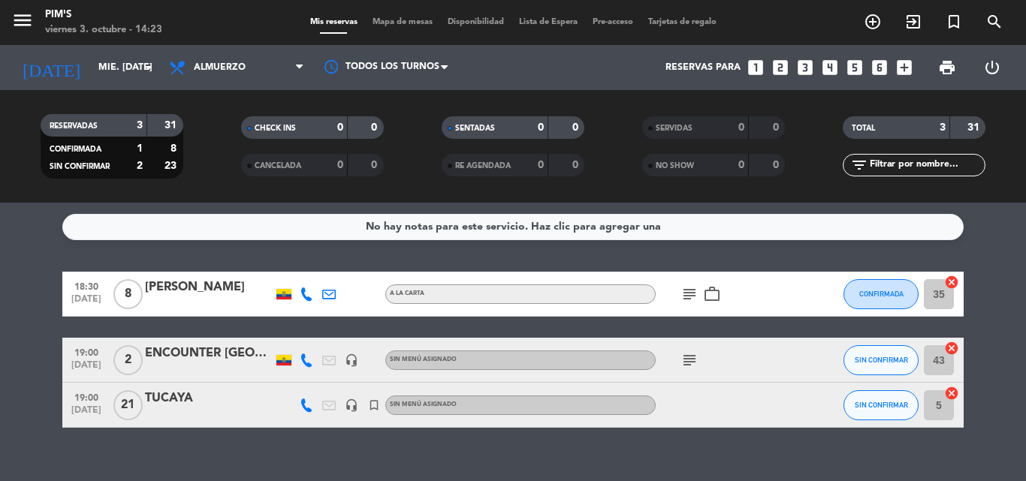
click at [96, 397] on span "19:00" at bounding box center [87, 396] width 38 height 17
click at [215, 405] on div "TUCAYA" at bounding box center [209, 399] width 128 height 20
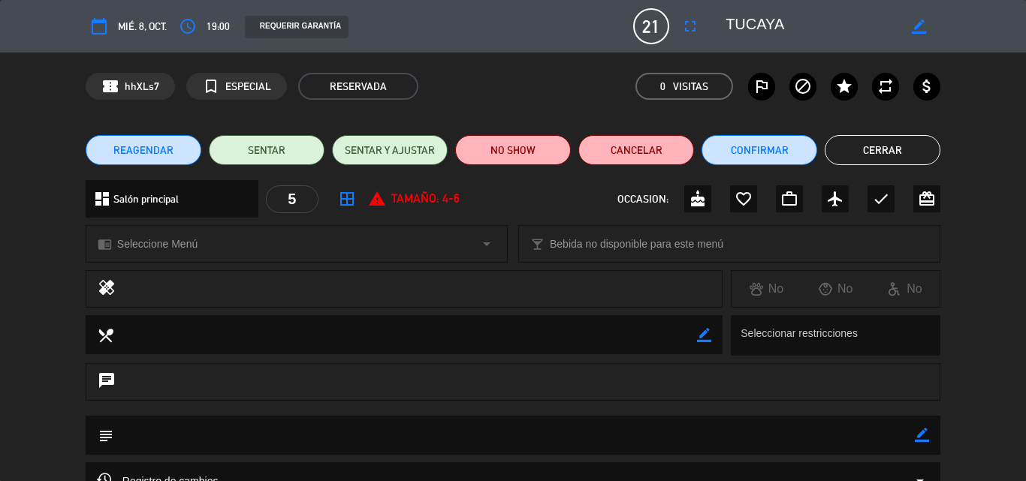
click at [902, 143] on button "Cerrar" at bounding box center [883, 150] width 116 height 30
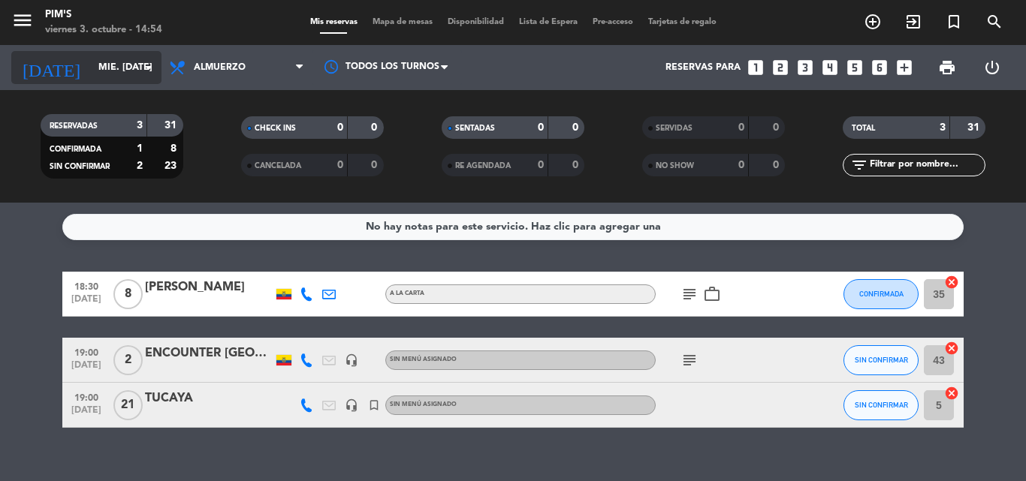
click at [149, 62] on icon "arrow_drop_down" at bounding box center [149, 68] width 18 height 18
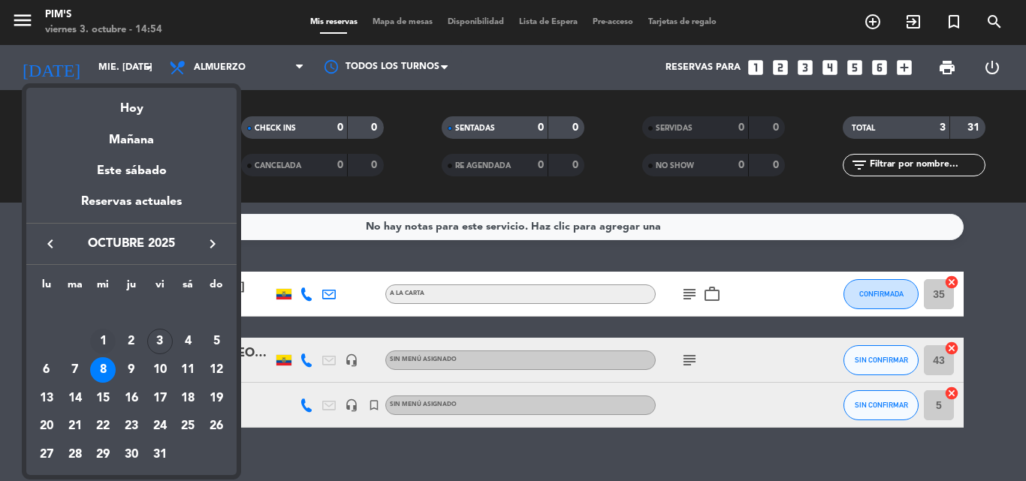
click at [104, 339] on div "1" at bounding box center [103, 342] width 26 height 26
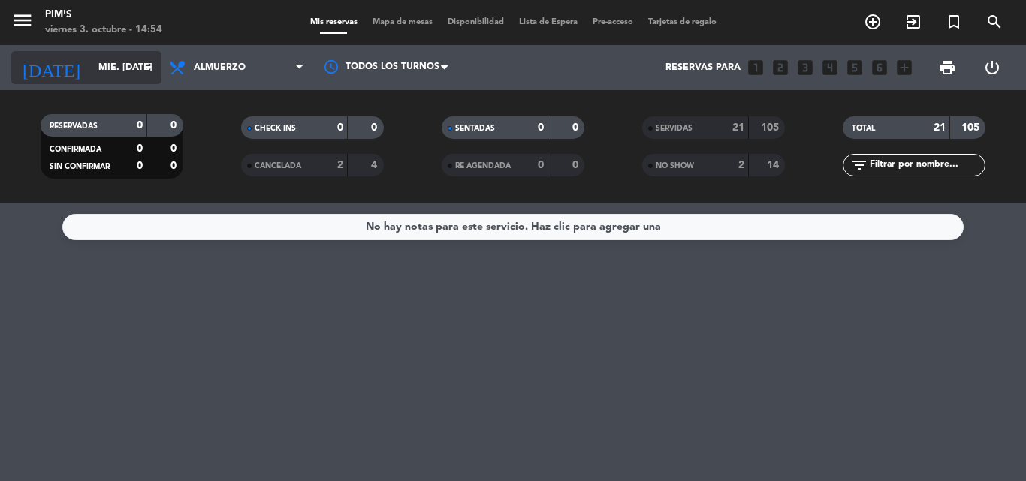
click at [149, 68] on icon "arrow_drop_down" at bounding box center [149, 68] width 18 height 18
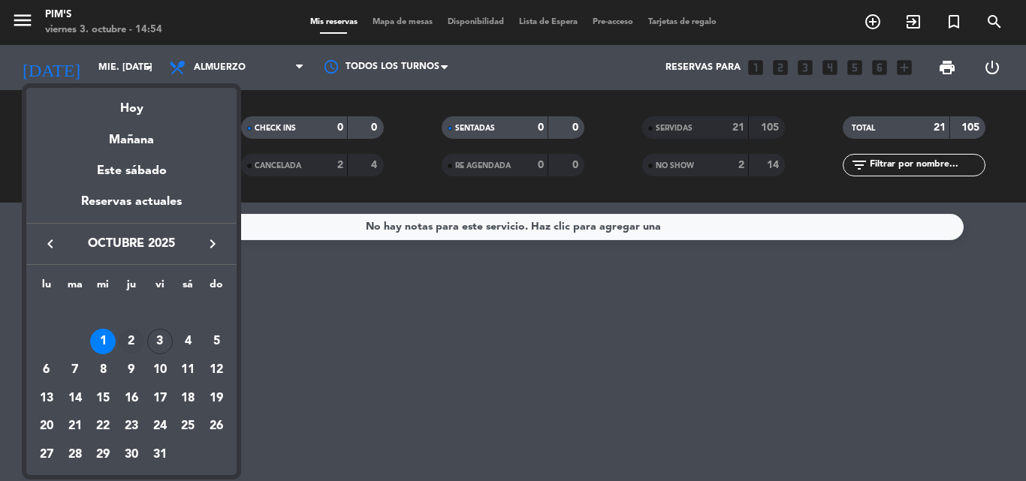
click at [133, 340] on div "2" at bounding box center [132, 342] width 26 height 26
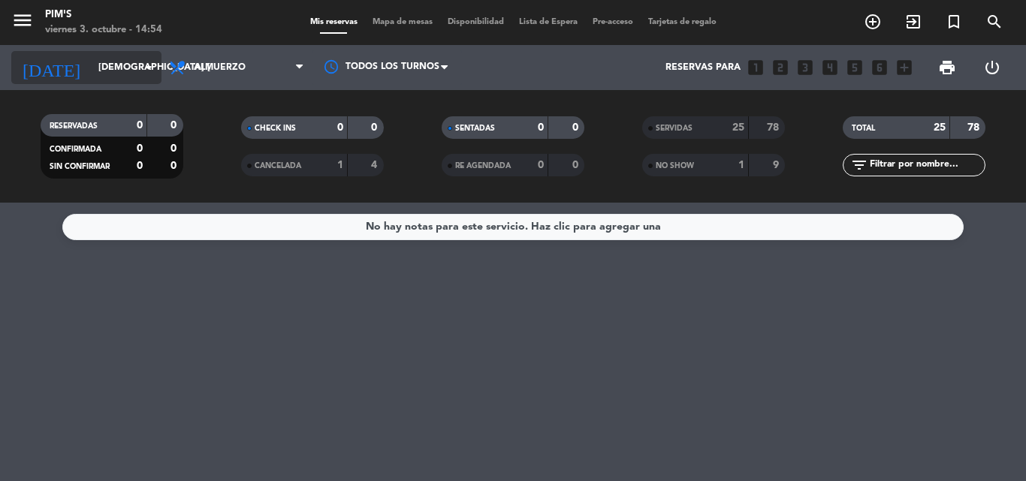
click at [146, 63] on icon "arrow_drop_down" at bounding box center [149, 68] width 18 height 18
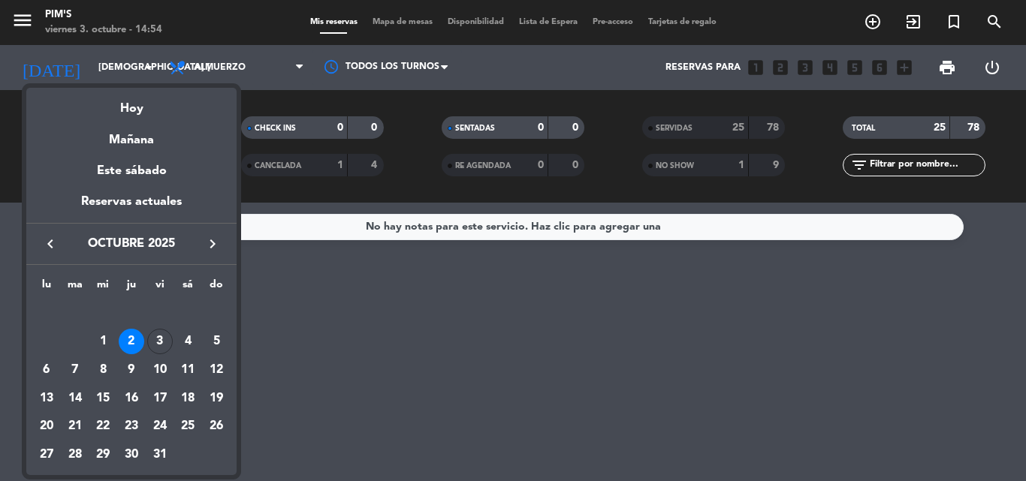
click at [158, 334] on div "3" at bounding box center [160, 342] width 26 height 26
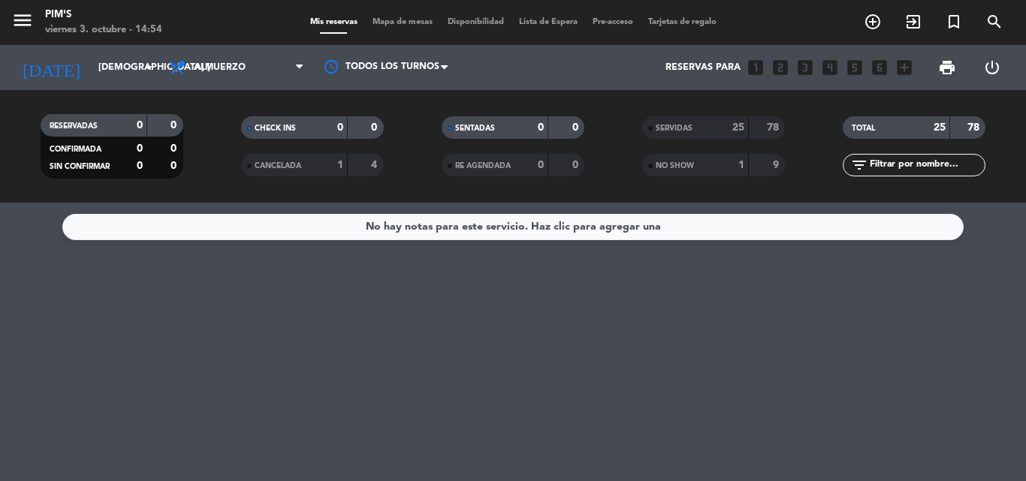
type input "vie. [DATE]"
